Goal: Transaction & Acquisition: Purchase product/service

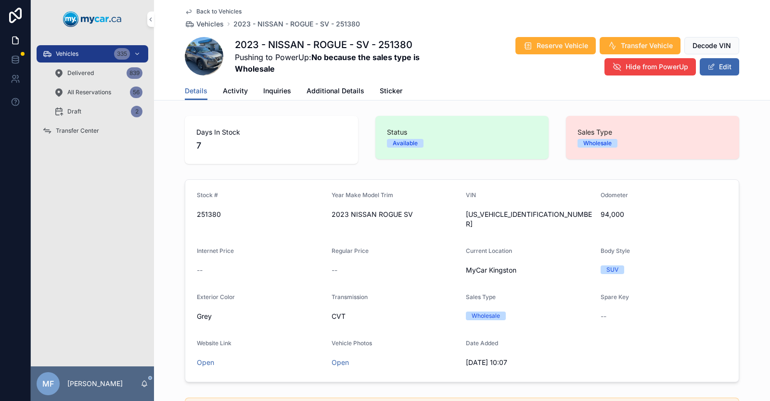
scroll to position [96, 0]
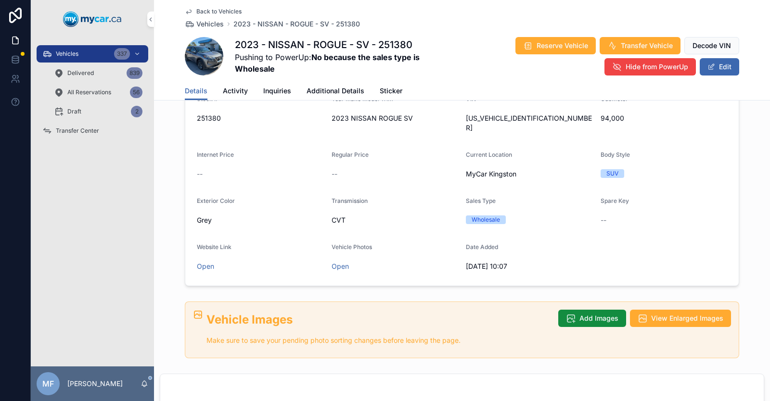
click at [77, 53] on span "Vehicles" at bounding box center [67, 54] width 23 height 8
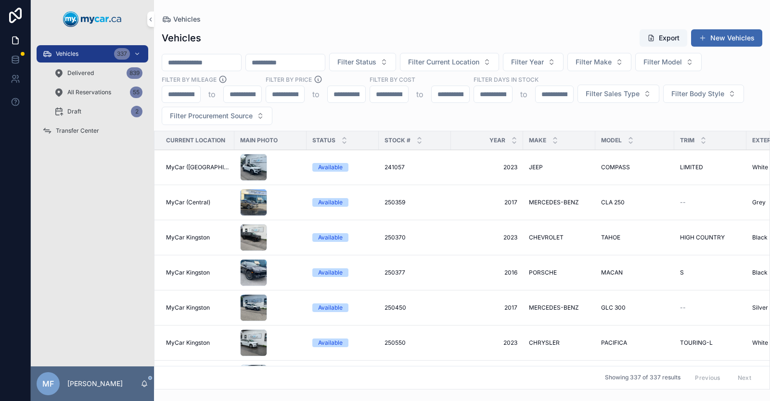
click at [479, 58] on span "Filter Current Location" at bounding box center [443, 62] width 71 height 10
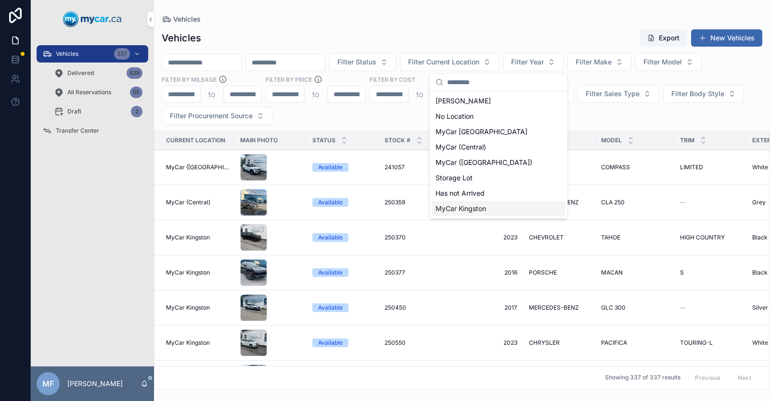
click at [470, 209] on span "MyCar Kingston" at bounding box center [460, 209] width 51 height 10
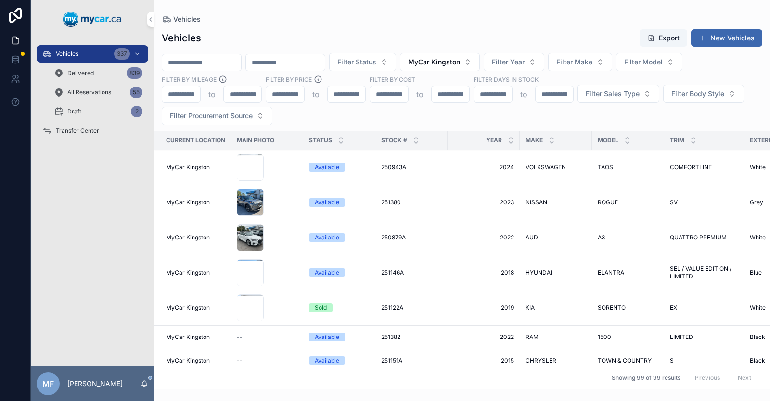
scroll to position [3030, 0]
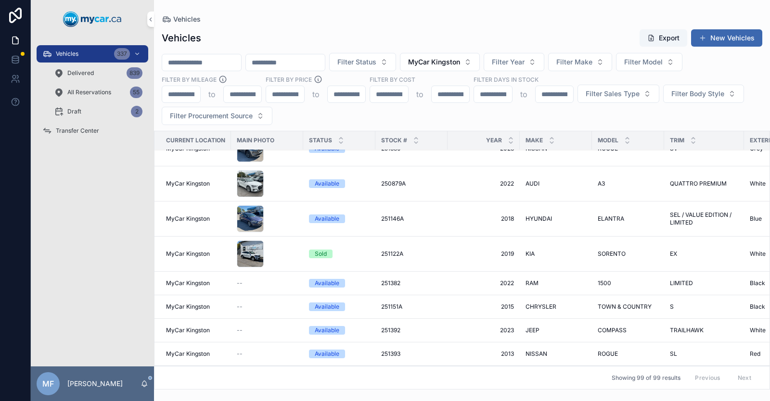
click at [394, 280] on span "251382" at bounding box center [390, 284] width 19 height 8
